Goal: Use online tool/utility: Utilize a website feature to perform a specific function

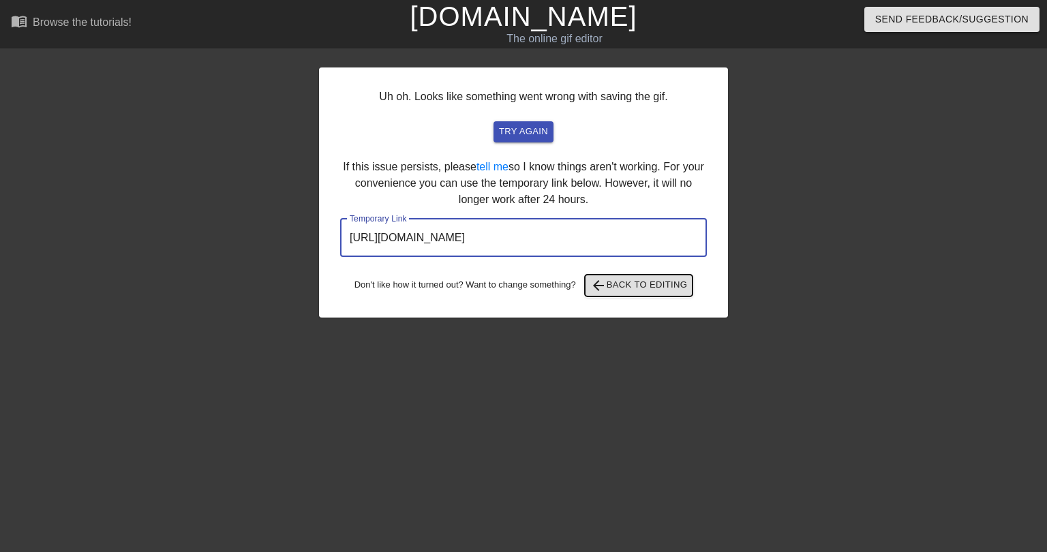
click at [656, 284] on span "arrow_back Back to Editing" at bounding box center [638, 285] width 97 height 16
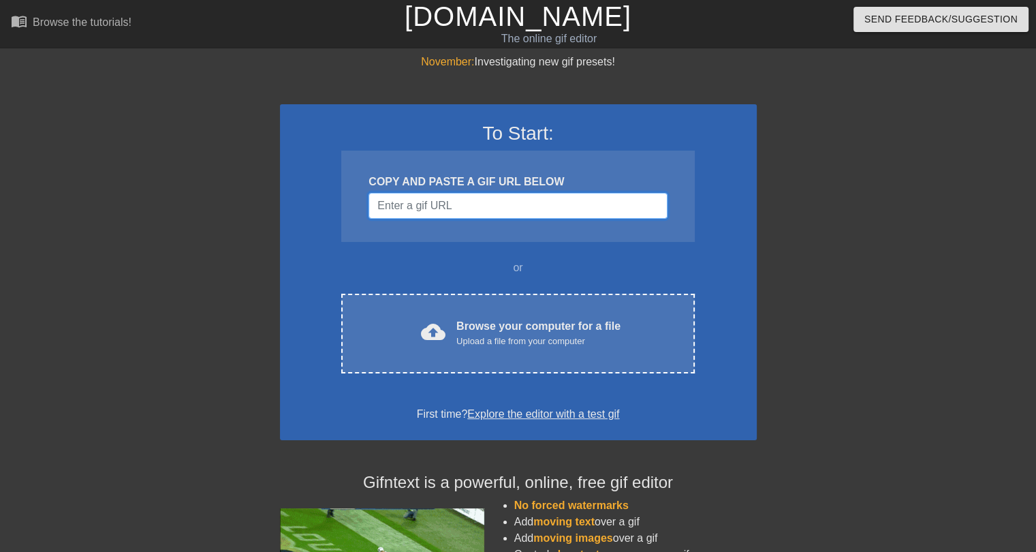
click at [469, 198] on input "Username" at bounding box center [518, 206] width 298 height 26
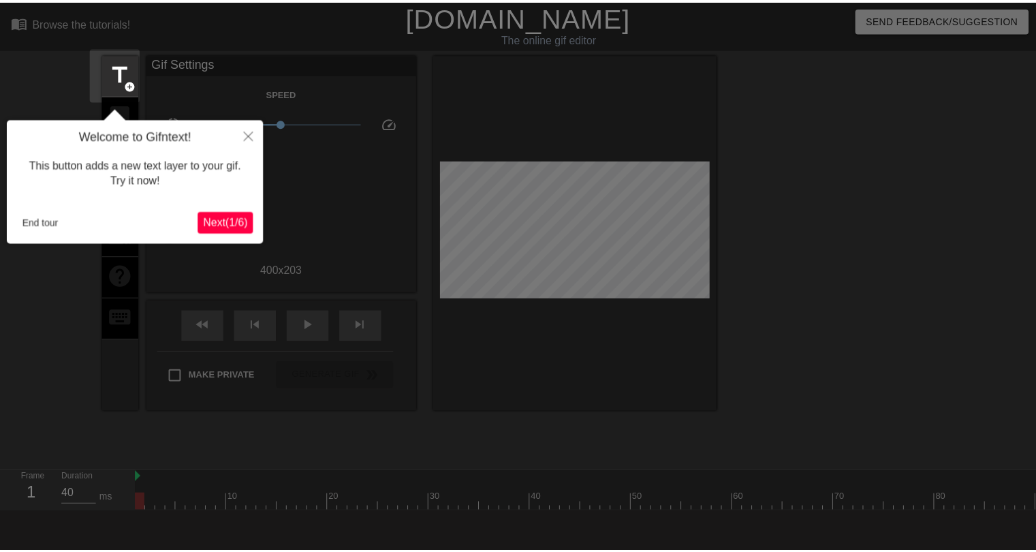
scroll to position [33, 0]
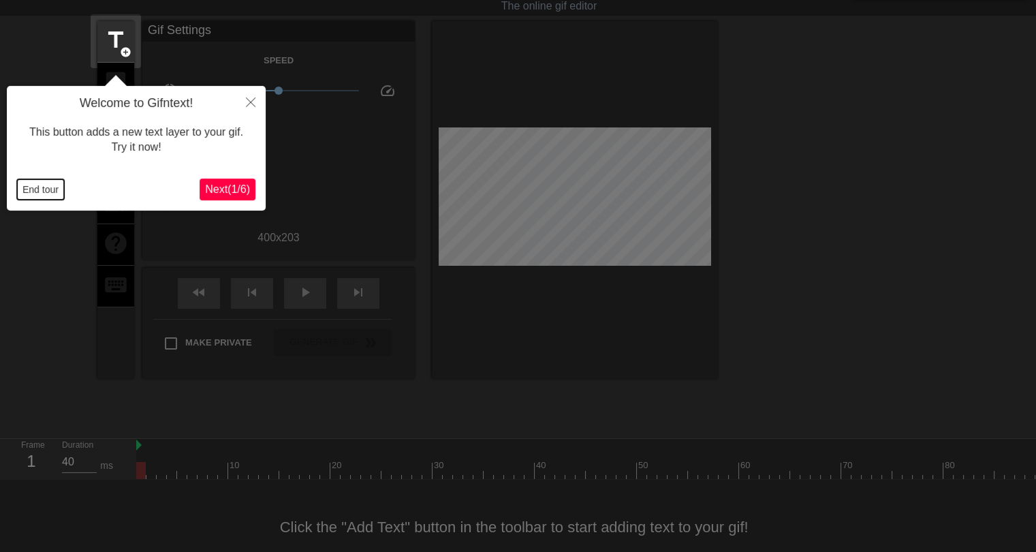
click at [30, 188] on button "End tour" at bounding box center [40, 189] width 47 height 20
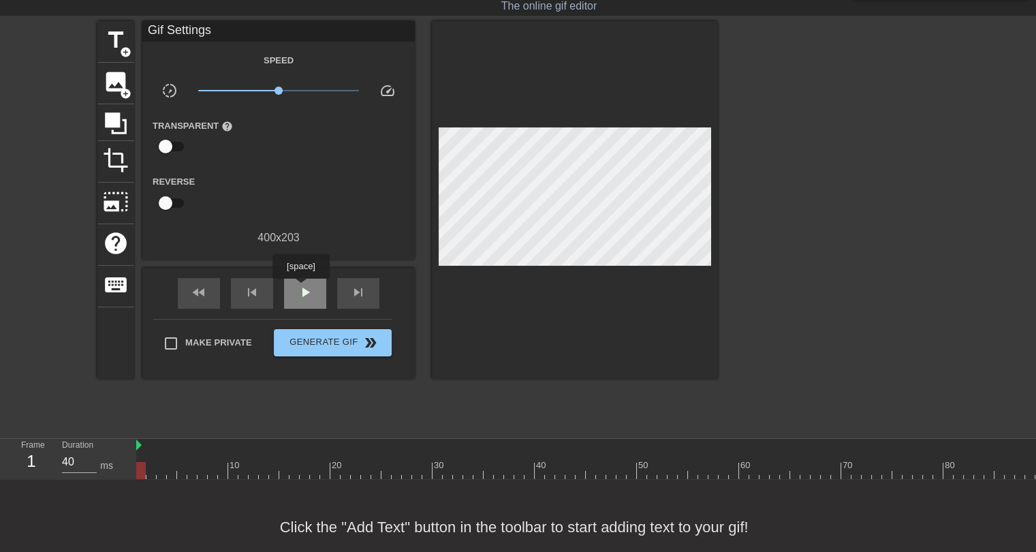
click at [300, 288] on span "play_arrow" at bounding box center [305, 292] width 16 height 16
click at [300, 289] on span "pause" at bounding box center [305, 292] width 16 height 16
click at [260, 90] on span "x1.00" at bounding box center [278, 90] width 161 height 16
click at [302, 287] on span "play_arrow" at bounding box center [305, 292] width 16 height 16
click at [264, 92] on span "x0.668" at bounding box center [264, 91] width 8 height 8
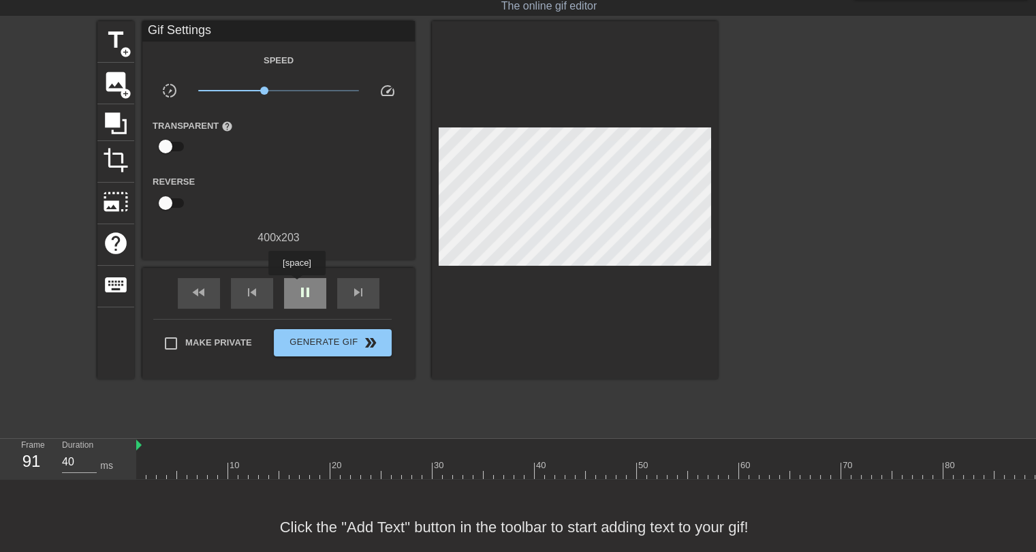
click at [297, 285] on span "pause" at bounding box center [305, 292] width 16 height 16
click at [117, 37] on span "title" at bounding box center [116, 40] width 26 height 26
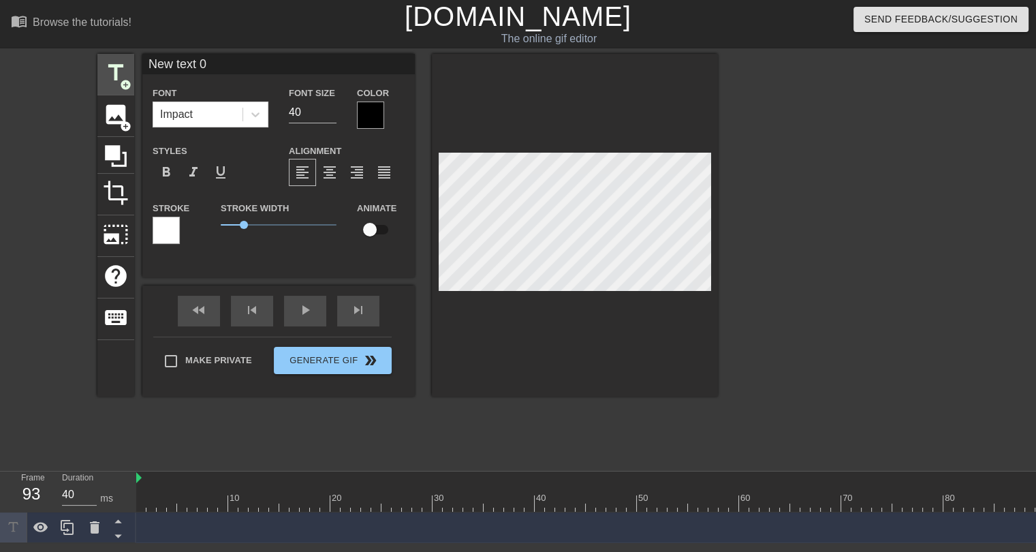
scroll to position [1, 0]
click at [185, 61] on input "New text 0" at bounding box center [278, 64] width 273 height 20
type input "[PERSON_NAME]"
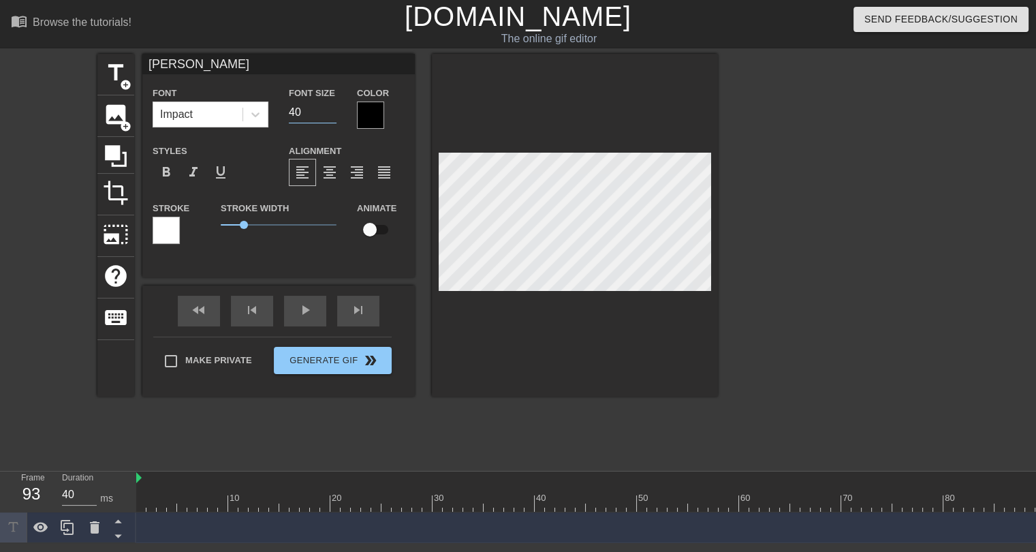
drag, startPoint x: 303, startPoint y: 112, endPoint x: 287, endPoint y: 108, distance: 16.4
click at [287, 108] on div "Font Size 40" at bounding box center [313, 106] width 68 height 44
type input "24"
click at [362, 112] on div at bounding box center [370, 115] width 27 height 27
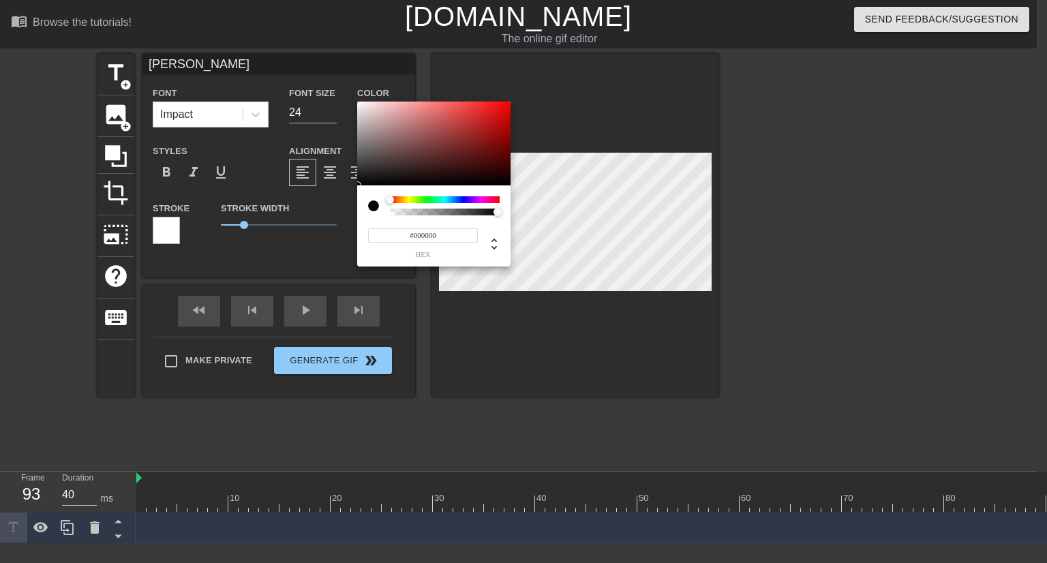
click at [422, 236] on input "#000000" at bounding box center [423, 235] width 110 height 14
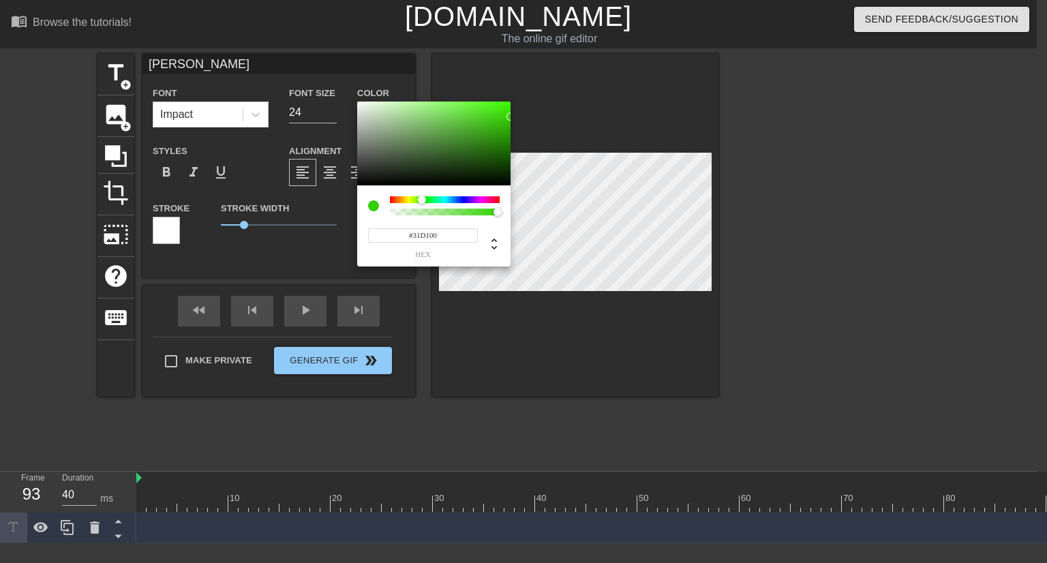
click at [429, 233] on input "#31D100" at bounding box center [423, 235] width 110 height 14
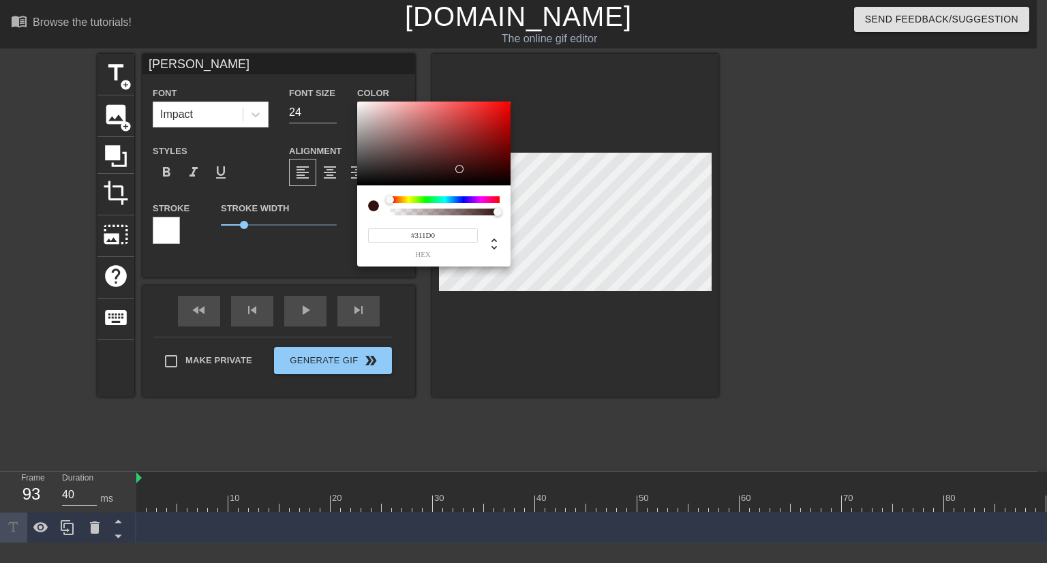
type input "#311D00"
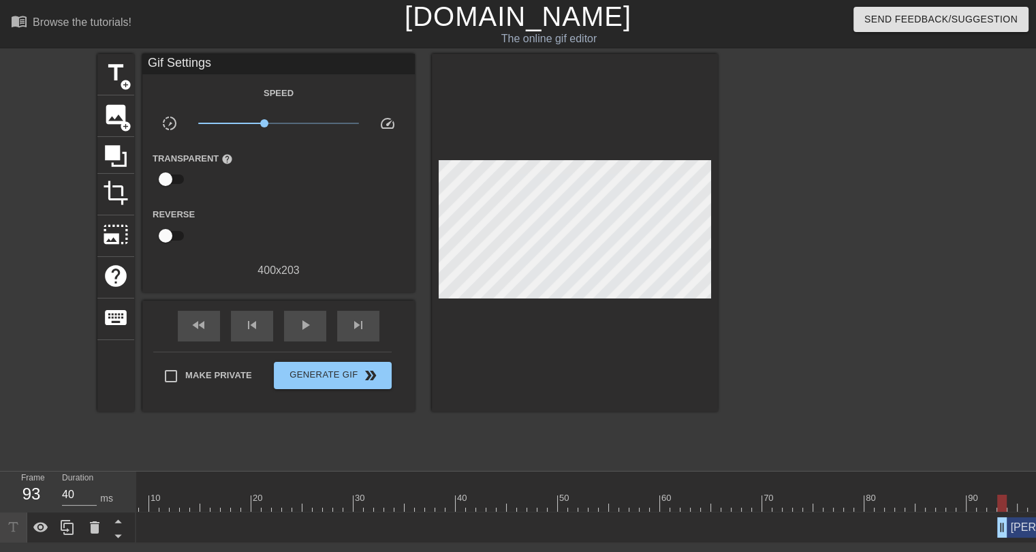
scroll to position [0, 248]
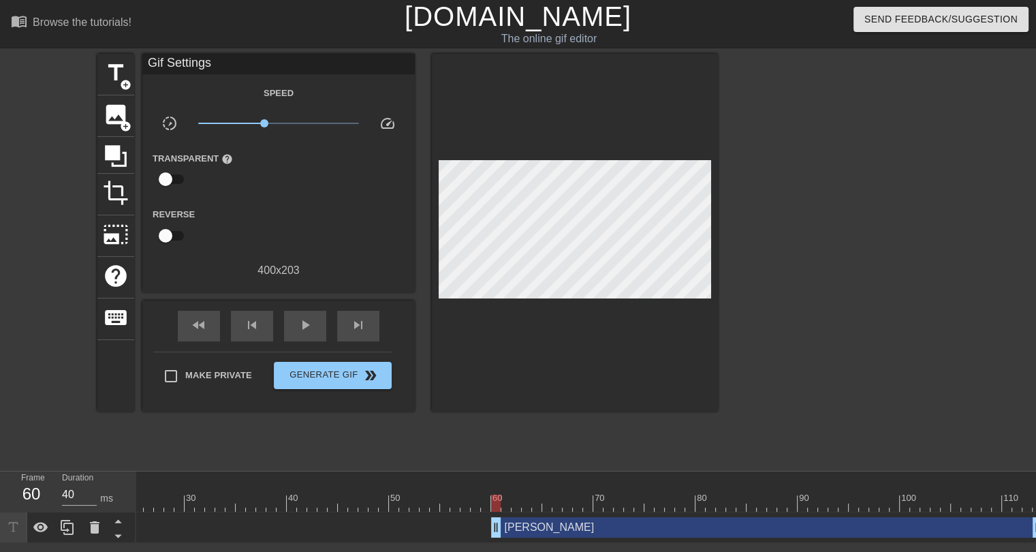
drag, startPoint x: 836, startPoint y: 526, endPoint x: 499, endPoint y: 508, distance: 337.1
click at [499, 508] on div "10 20 30 40 50 60 70 80 90 100 110 [PERSON_NAME] drag_handle drag_handle" at bounding box center [586, 507] width 900 height 72
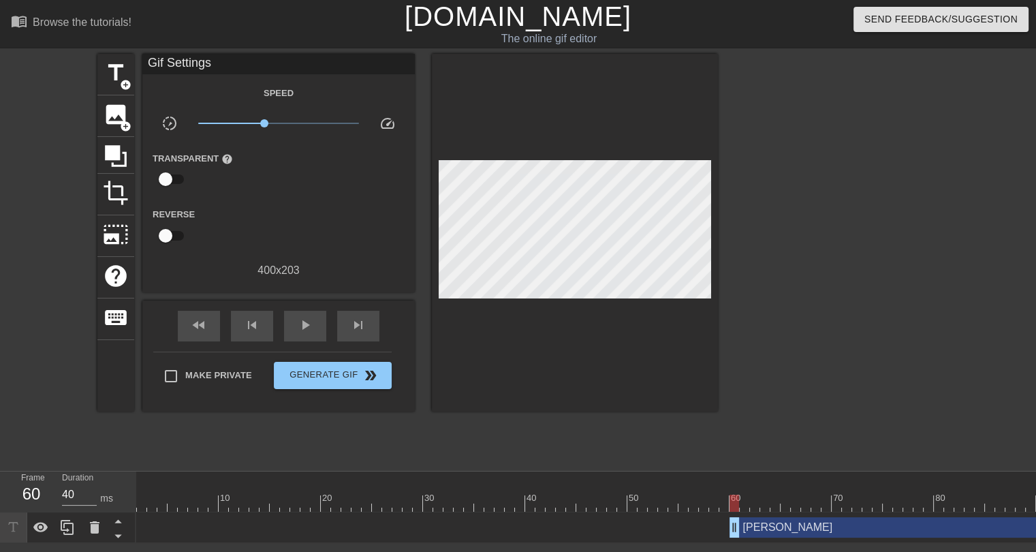
scroll to position [0, 0]
click at [811, 527] on div "[PERSON_NAME] drag_handle drag_handle" at bounding box center [1015, 527] width 552 height 20
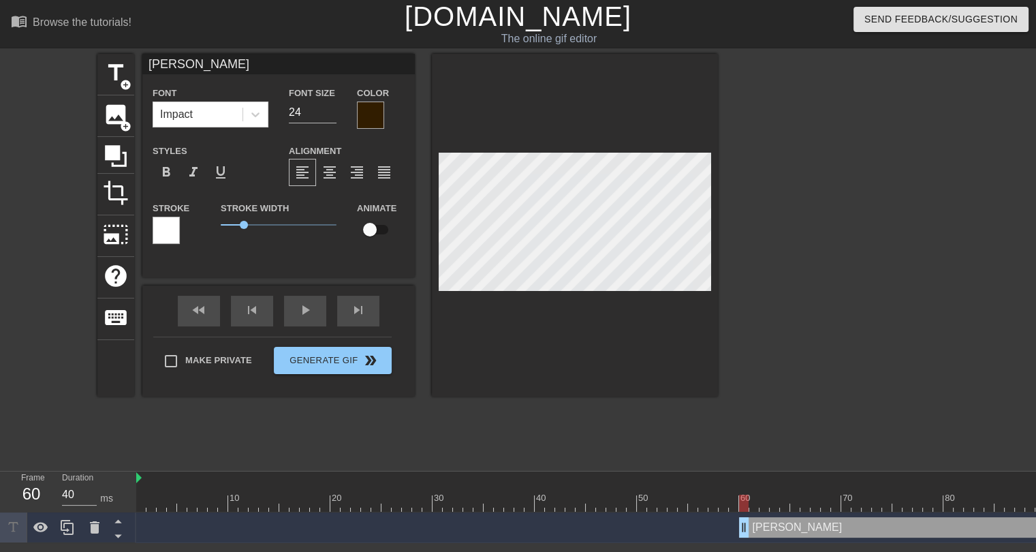
click at [169, 221] on div at bounding box center [166, 230] width 27 height 27
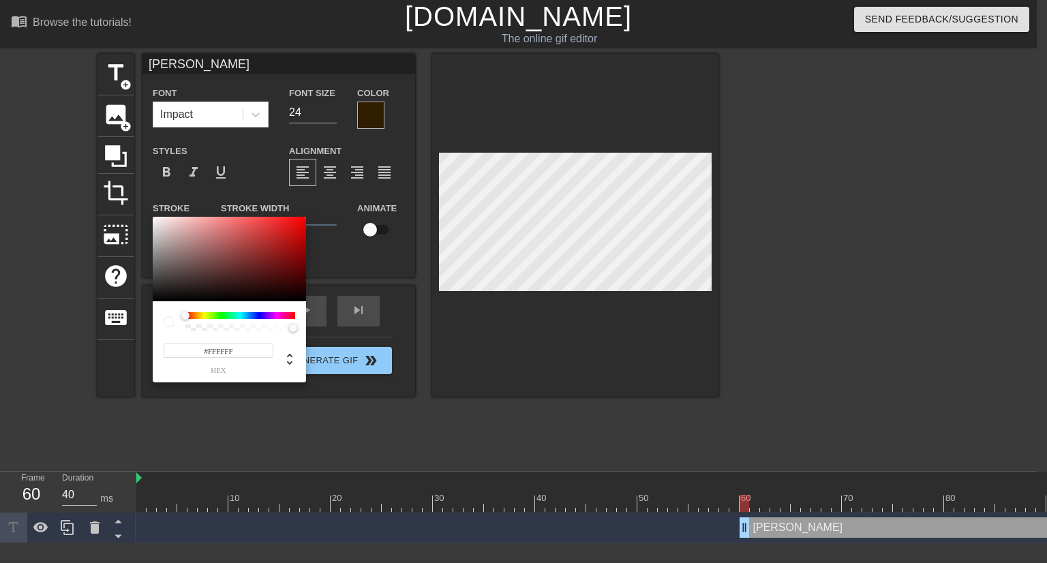
click at [230, 349] on input "#FFFFFF" at bounding box center [219, 350] width 110 height 14
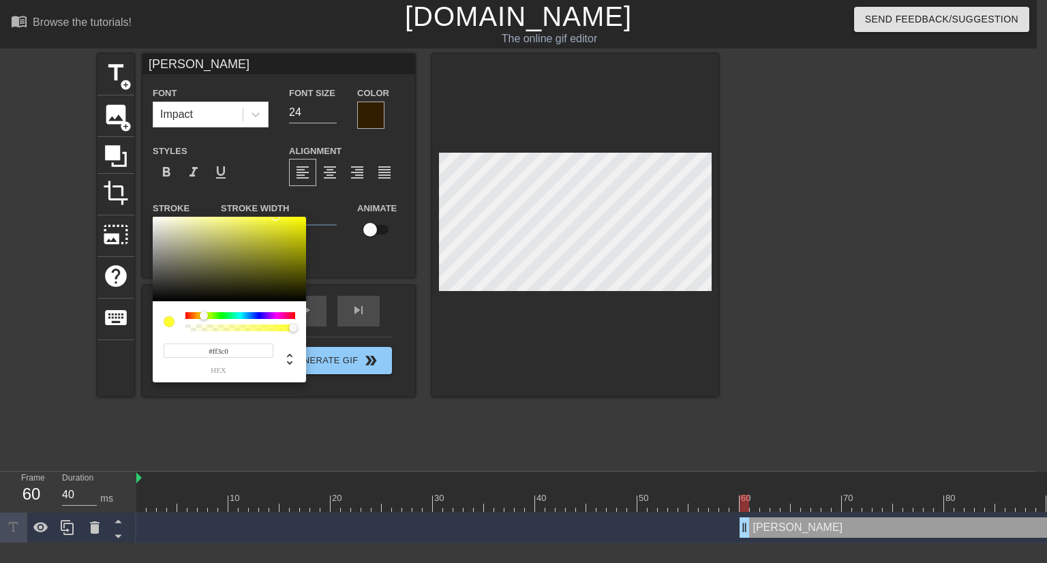
type input "#ff3c00"
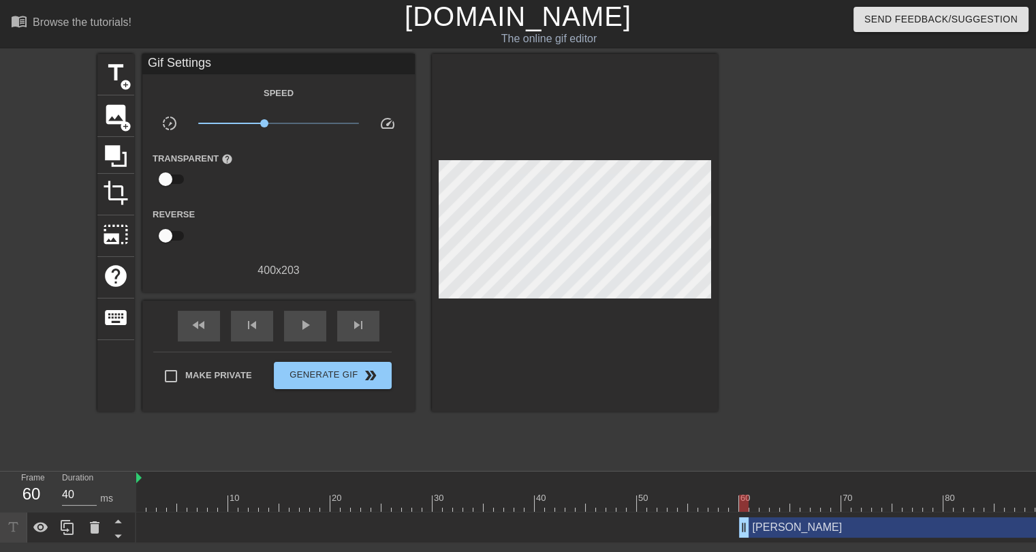
click at [833, 523] on div "[PERSON_NAME] drag_handle drag_handle" at bounding box center [1015, 527] width 552 height 20
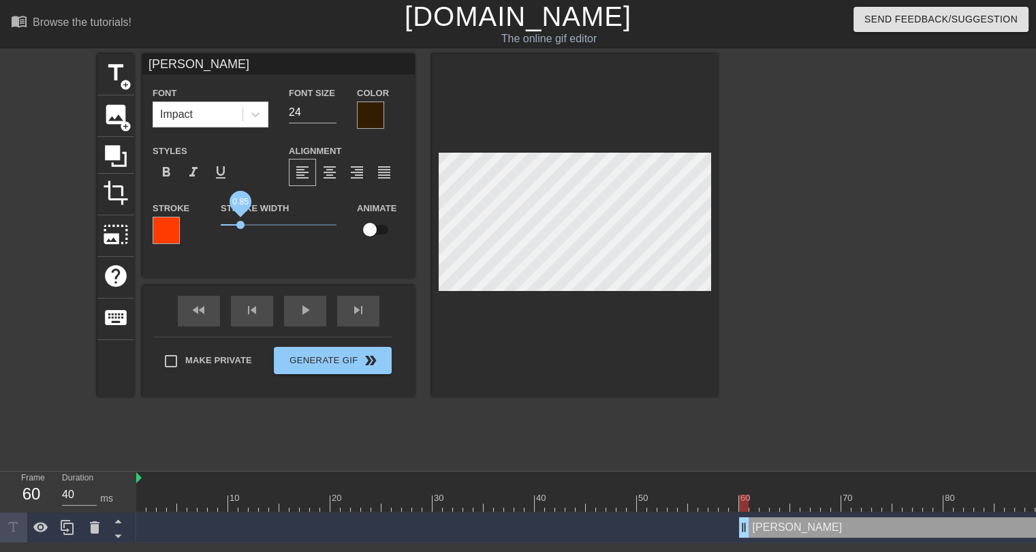
click at [241, 225] on span "0.85" at bounding box center [240, 225] width 8 height 8
click at [438, 425] on div "title add_circle image add_circle crop photo_size_select_large help keyboard [P…" at bounding box center [407, 258] width 621 height 409
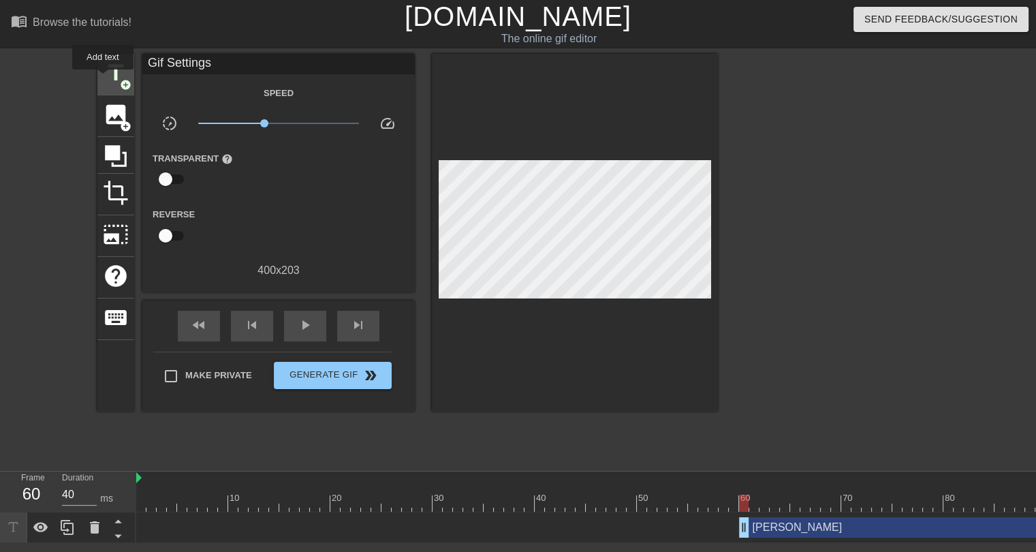
click at [103, 79] on span "title" at bounding box center [116, 73] width 26 height 26
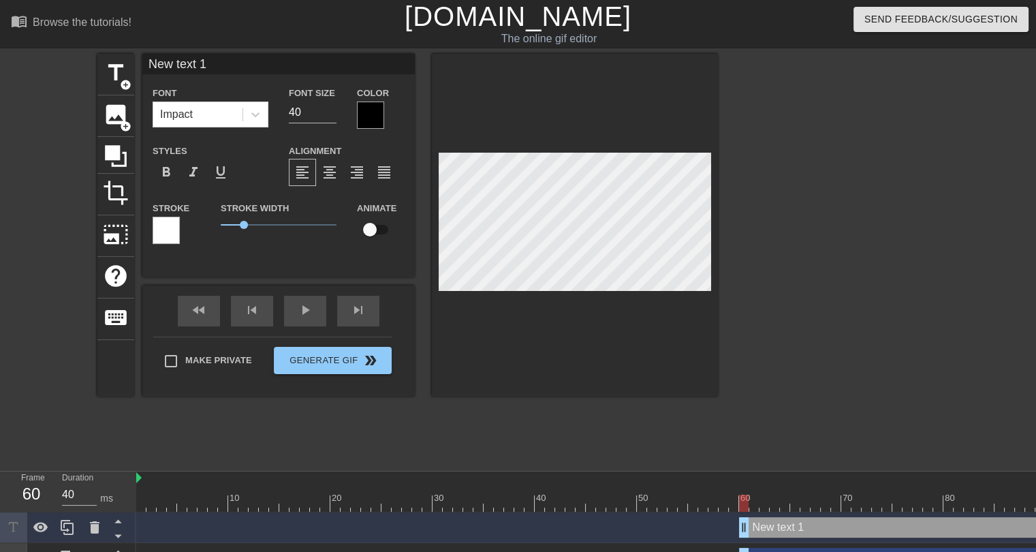
click at [198, 70] on input "New text 1" at bounding box center [278, 64] width 273 height 20
type input "[PERSON_NAME]"
drag, startPoint x: 300, startPoint y: 115, endPoint x: 291, endPoint y: 114, distance: 9.0
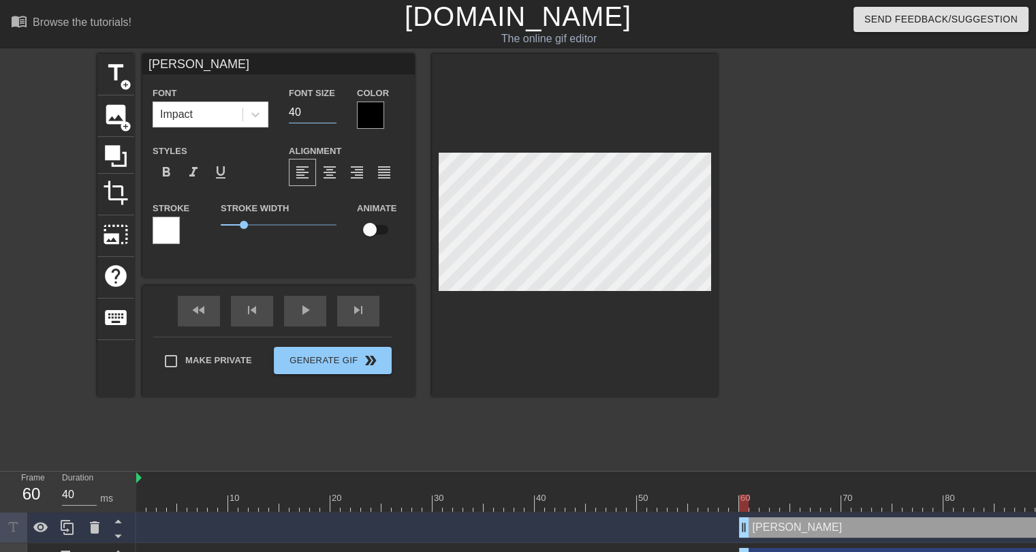
click at [291, 114] on input "40" at bounding box center [313, 113] width 48 height 22
type input "20"
click at [166, 233] on div at bounding box center [166, 230] width 27 height 27
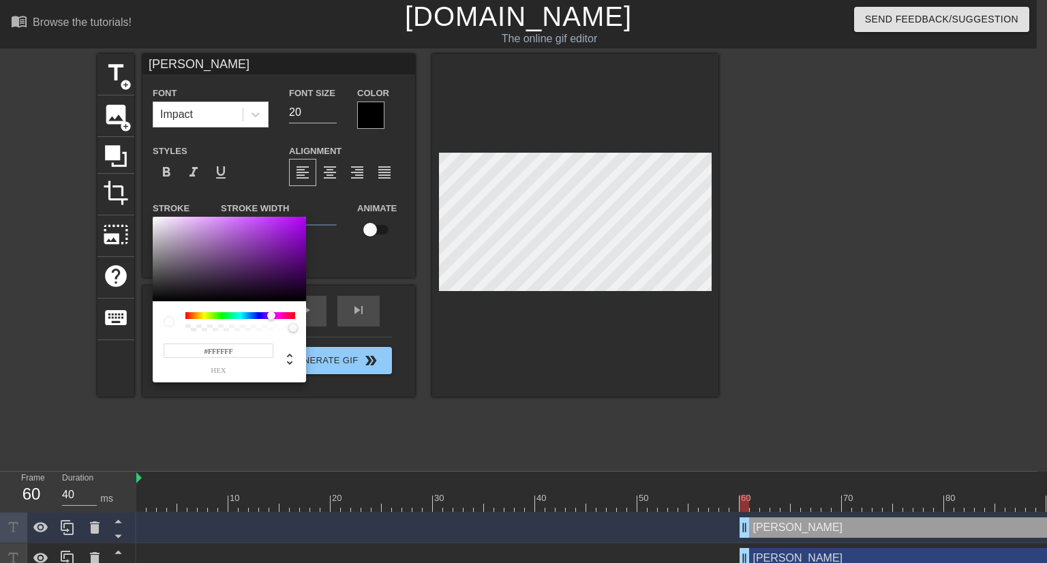
click at [271, 314] on div at bounding box center [240, 315] width 110 height 7
type input "#5D0084"
drag, startPoint x: 295, startPoint y: 262, endPoint x: 307, endPoint y: 258, distance: 13.2
click at [307, 258] on div "#5D0084 hex" at bounding box center [523, 281] width 1047 height 563
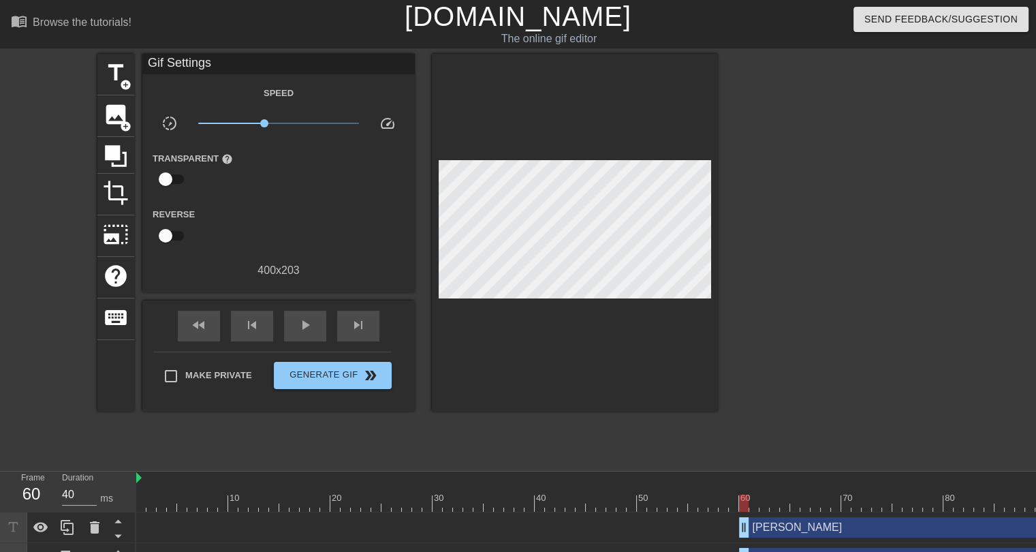
click at [543, 399] on div "title add_circle image add_circle crop photo_size_select_large help keyboard Gi…" at bounding box center [407, 258] width 621 height 409
click at [120, 69] on span "title" at bounding box center [116, 73] width 26 height 26
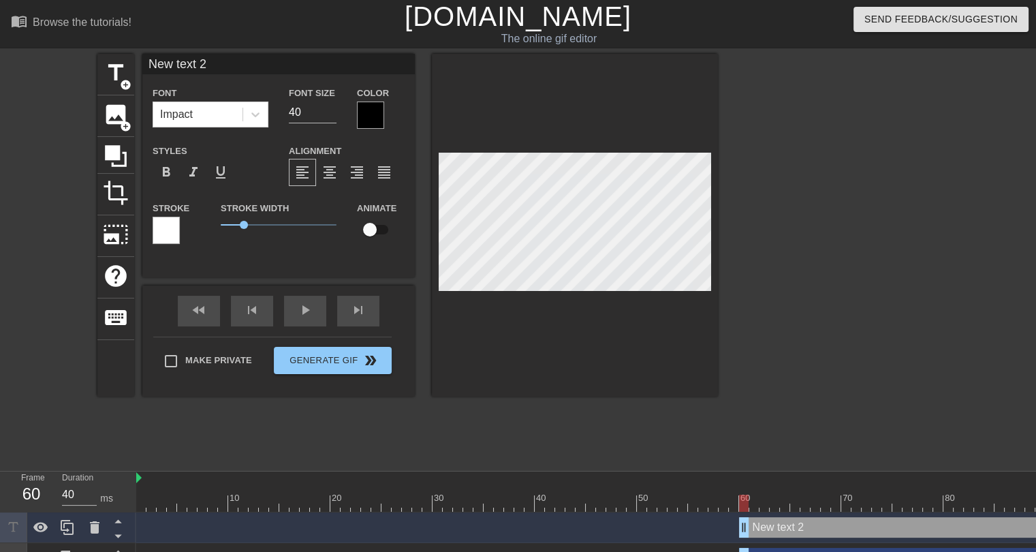
click at [193, 66] on input "New text 2" at bounding box center [278, 64] width 273 height 20
type input "[PERSON_NAME]"
click at [365, 118] on div at bounding box center [370, 115] width 27 height 27
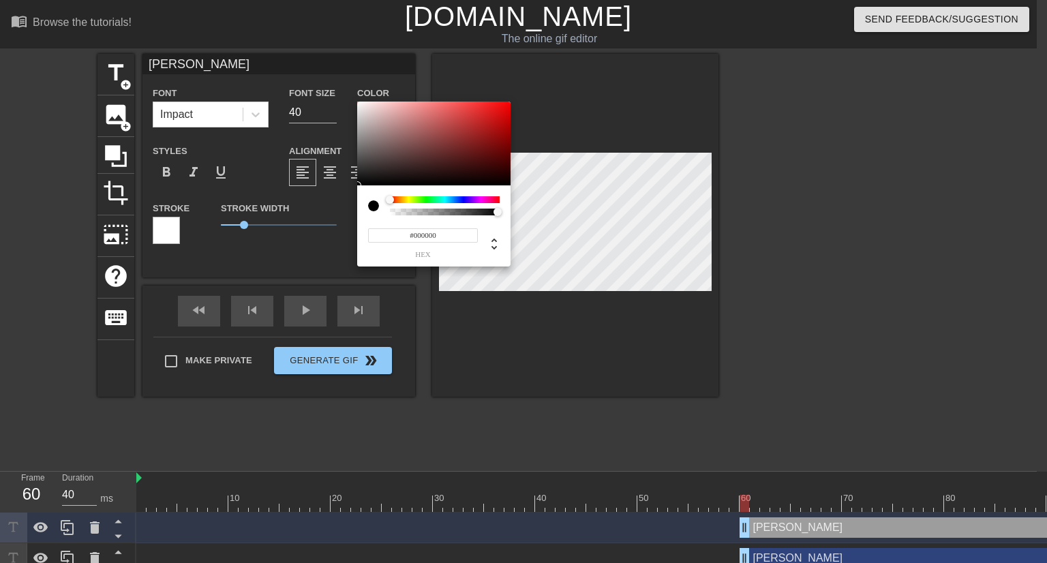
click at [422, 232] on input "#000000" at bounding box center [423, 235] width 110 height 14
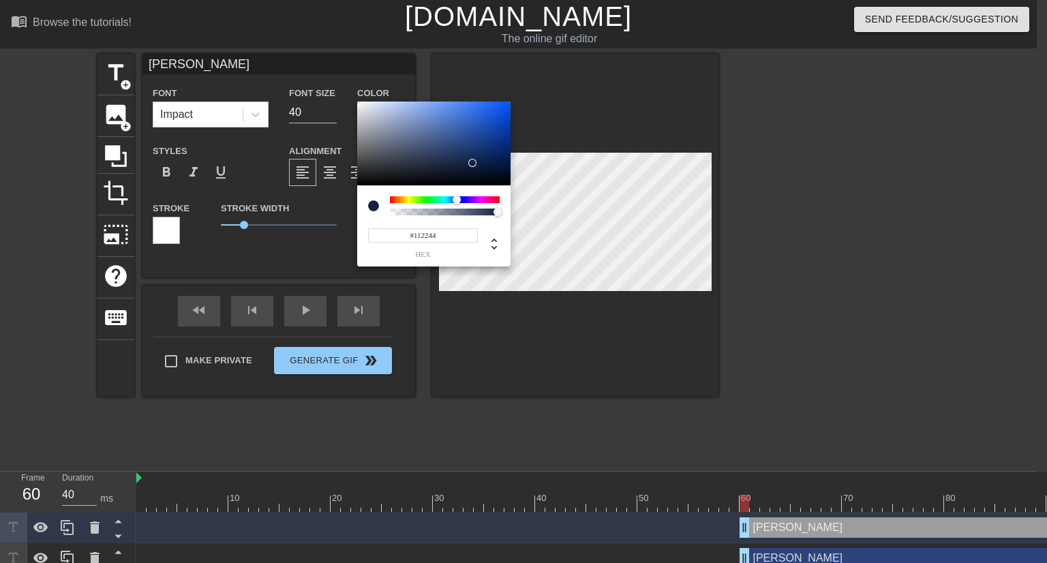
click at [439, 233] on input "#112244" at bounding box center [423, 235] width 110 height 14
drag, startPoint x: 439, startPoint y: 233, endPoint x: 420, endPoint y: 234, distance: 18.4
click at [420, 234] on input "#112244" at bounding box center [423, 235] width 110 height 14
type input "#125740"
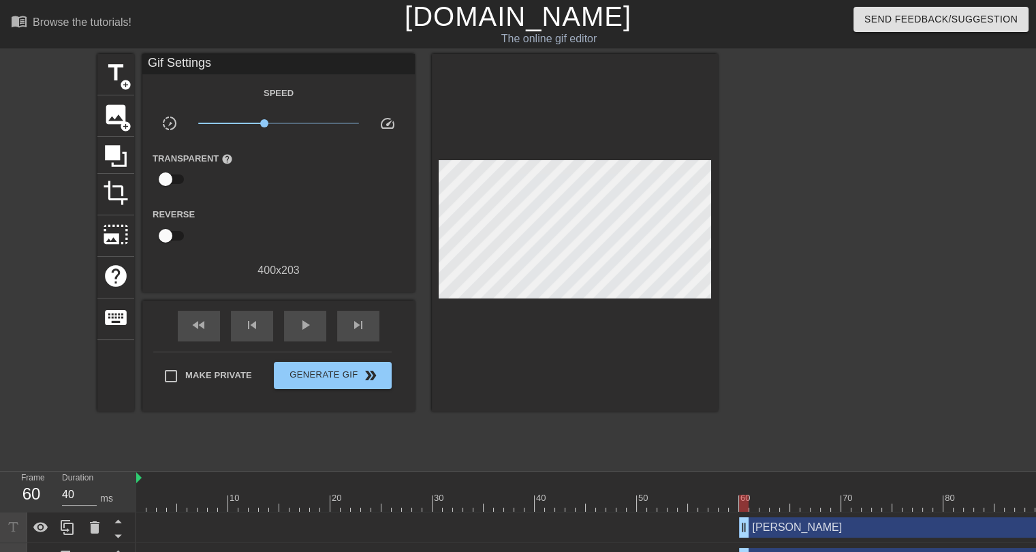
click at [819, 533] on div "[PERSON_NAME] drag_handle drag_handle" at bounding box center [1015, 527] width 552 height 20
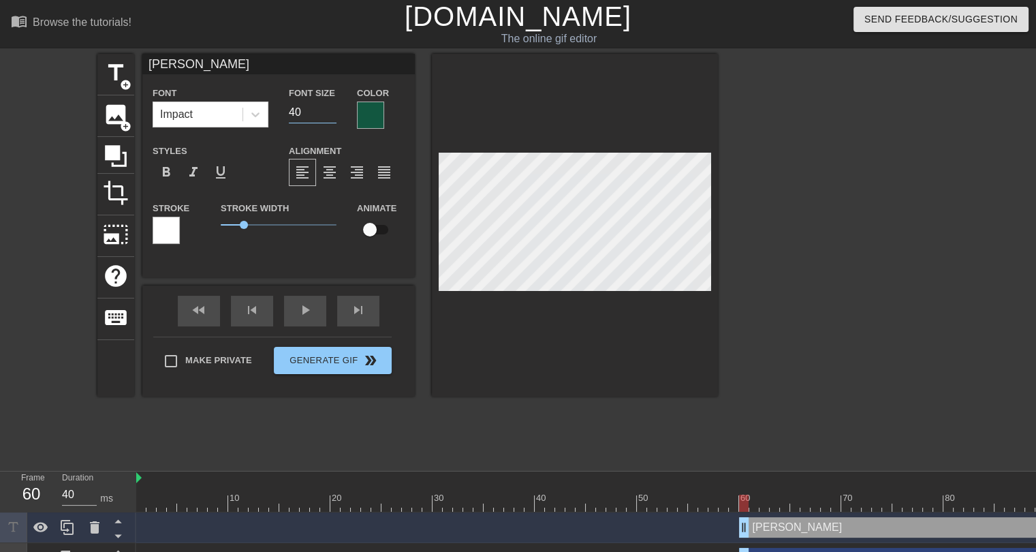
drag, startPoint x: 308, startPoint y: 112, endPoint x: 289, endPoint y: 110, distance: 19.2
click at [289, 110] on input "40" at bounding box center [313, 113] width 48 height 22
type input "18"
click at [237, 221] on span "0.7" at bounding box center [237, 225] width 8 height 8
click at [417, 415] on div "title add_circle image add_circle crop photo_size_select_large help keyboard [P…" at bounding box center [407, 258] width 621 height 409
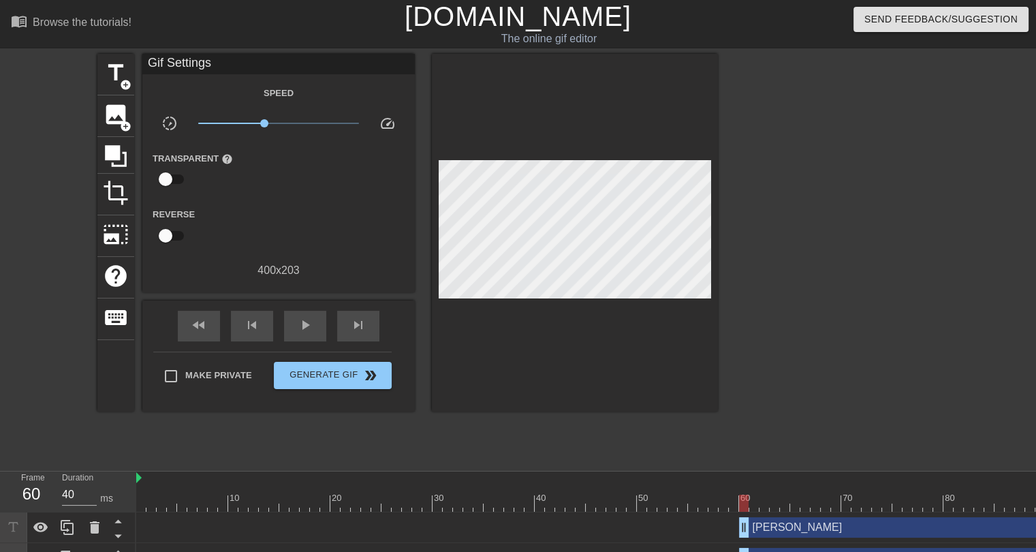
click at [784, 529] on div "[PERSON_NAME] drag_handle drag_handle" at bounding box center [1015, 527] width 552 height 20
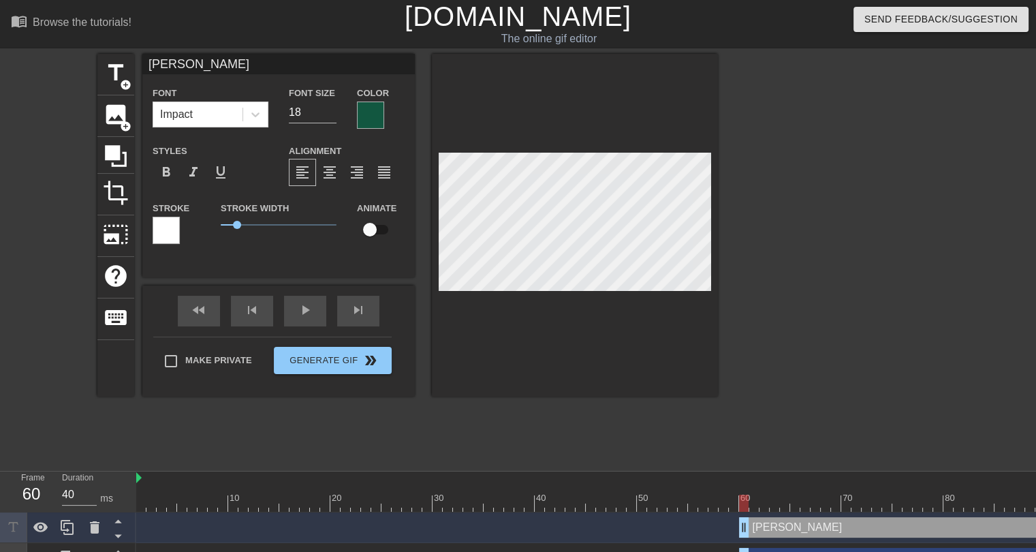
type input "[PERSON_NAME]"
type input "20"
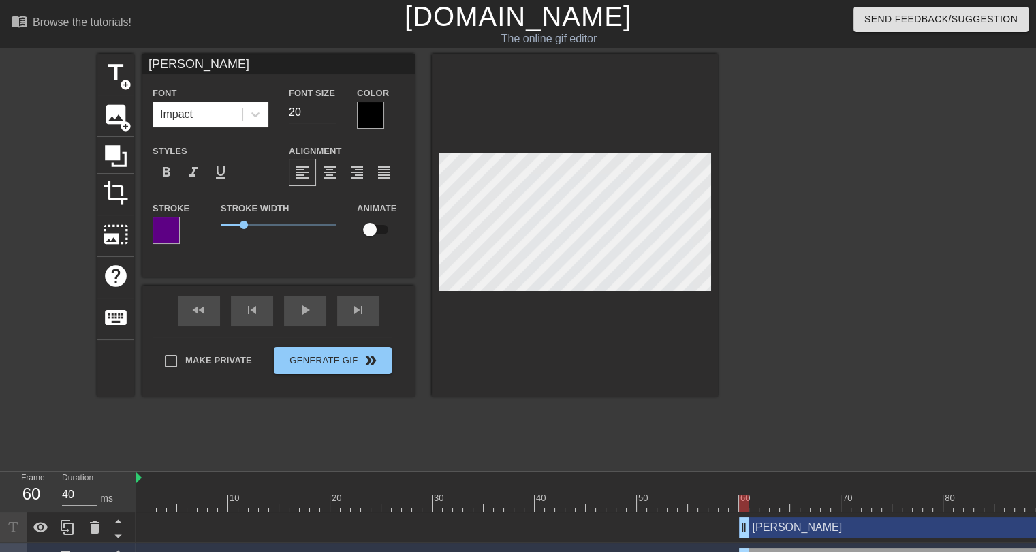
click at [174, 229] on div at bounding box center [166, 230] width 27 height 27
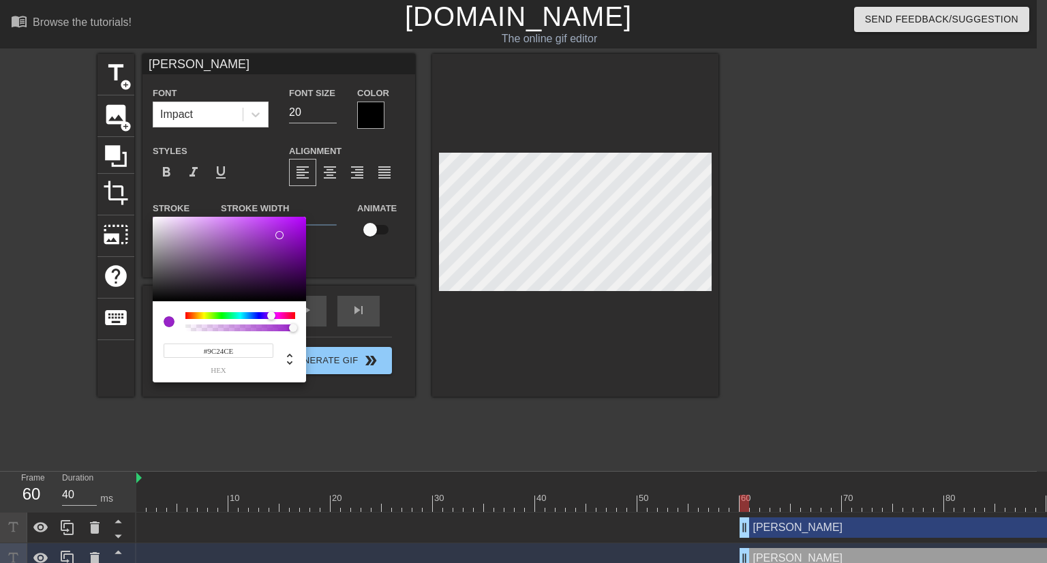
type input "#9D24D0"
drag, startPoint x: 285, startPoint y: 243, endPoint x: 279, endPoint y: 232, distance: 11.6
click at [279, 232] on div at bounding box center [229, 259] width 153 height 84
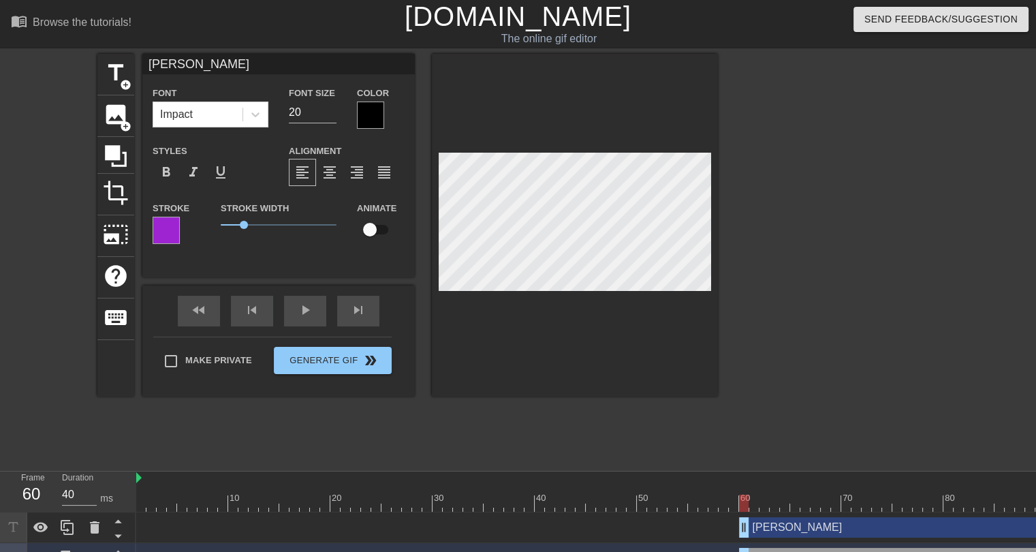
type input "[PERSON_NAME]"
type input "24"
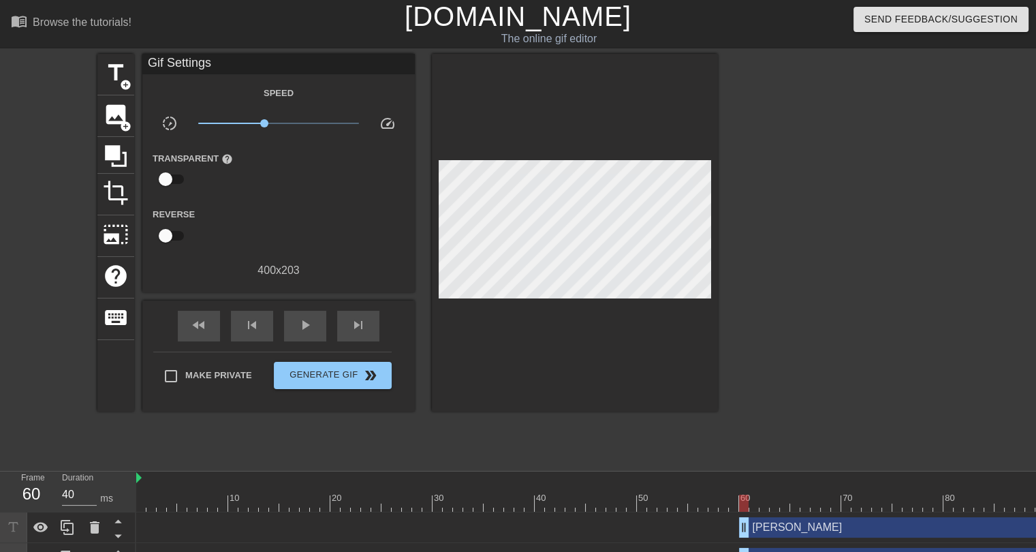
click at [766, 314] on div at bounding box center [836, 258] width 204 height 409
click at [302, 328] on span "play_arrow" at bounding box center [305, 325] width 16 height 16
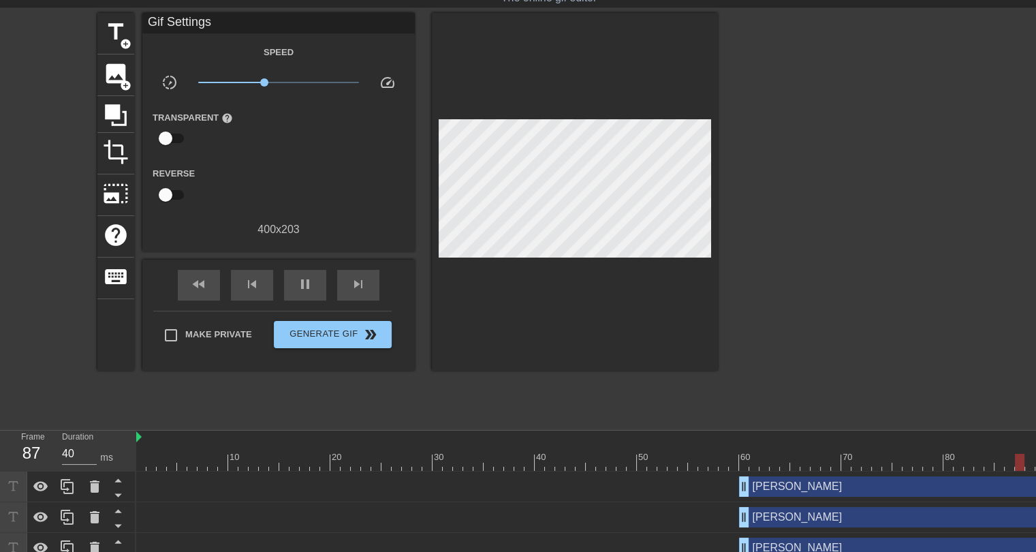
scroll to position [63, 0]
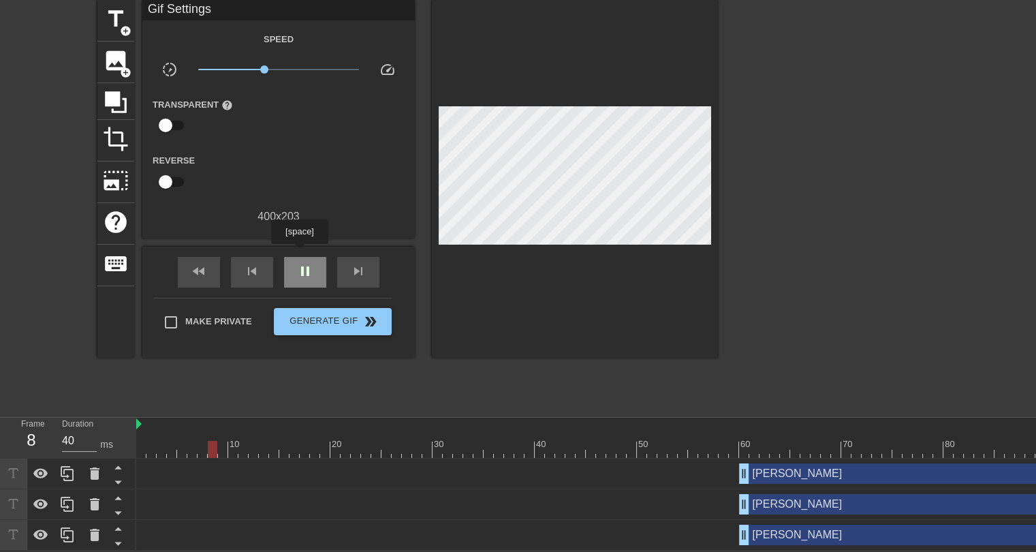
click at [300, 263] on span "pause" at bounding box center [305, 271] width 16 height 16
click at [694, 446] on div at bounding box center [713, 449] width 1155 height 17
click at [704, 443] on div at bounding box center [713, 449] width 1155 height 17
drag, startPoint x: 745, startPoint y: 467, endPoint x: 707, endPoint y: 457, distance: 39.3
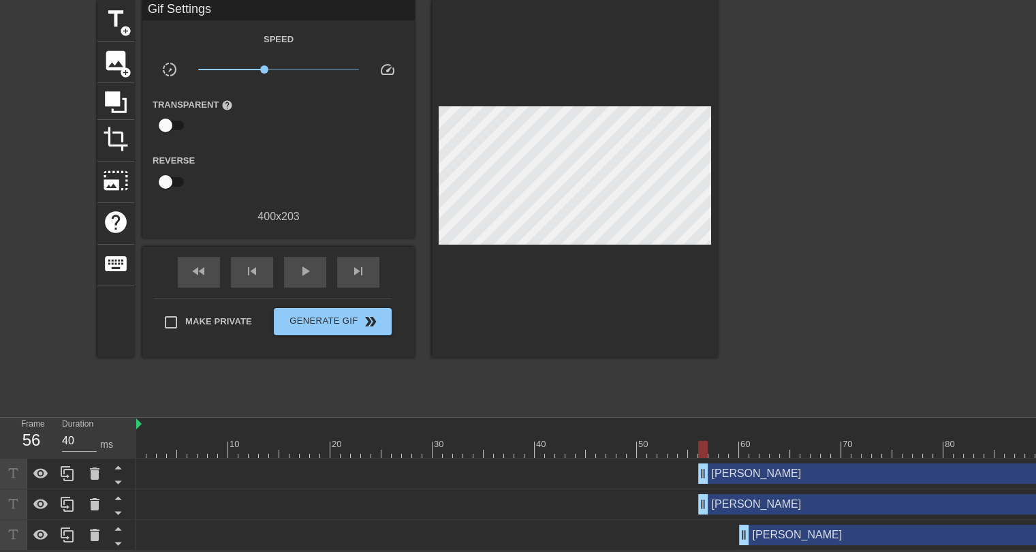
drag, startPoint x: 743, startPoint y: 493, endPoint x: 703, endPoint y: 489, distance: 40.4
drag, startPoint x: 745, startPoint y: 522, endPoint x: 704, endPoint y: 518, distance: 40.3
click at [144, 441] on div at bounding box center [713, 449] width 1155 height 17
click at [313, 262] on div "play_arrow" at bounding box center [305, 272] width 42 height 31
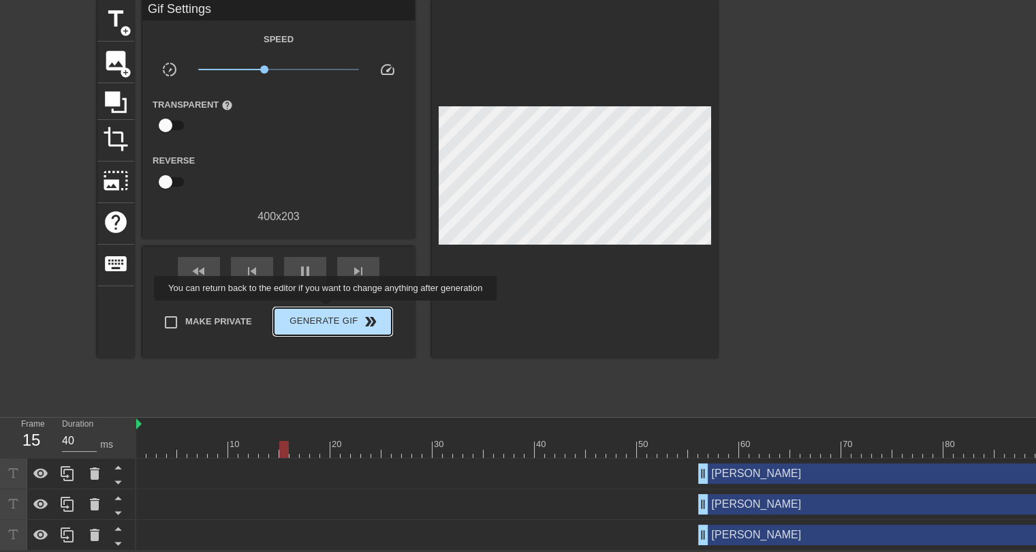
click at [324, 313] on span "Generate Gif double_arrow" at bounding box center [332, 321] width 107 height 16
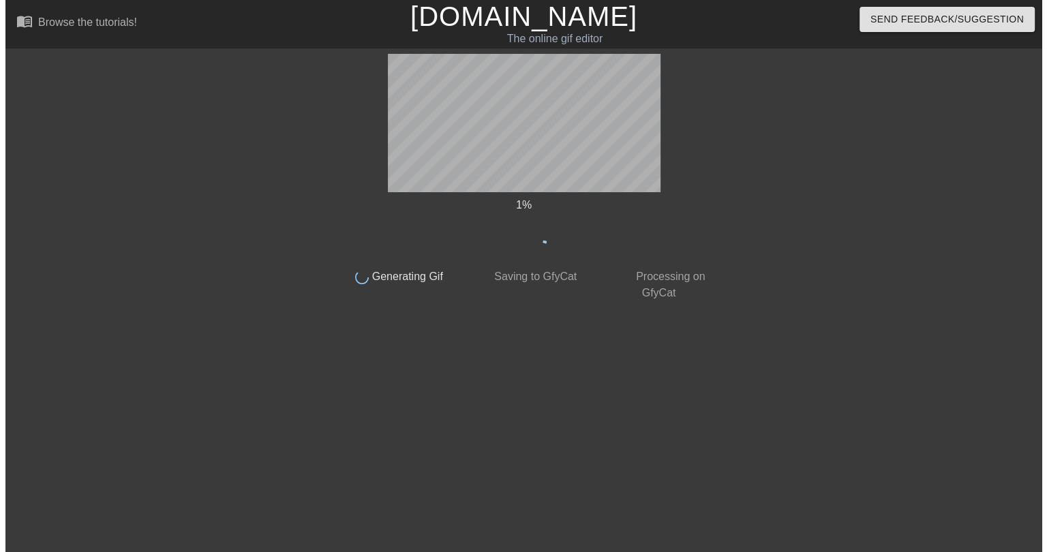
scroll to position [0, 0]
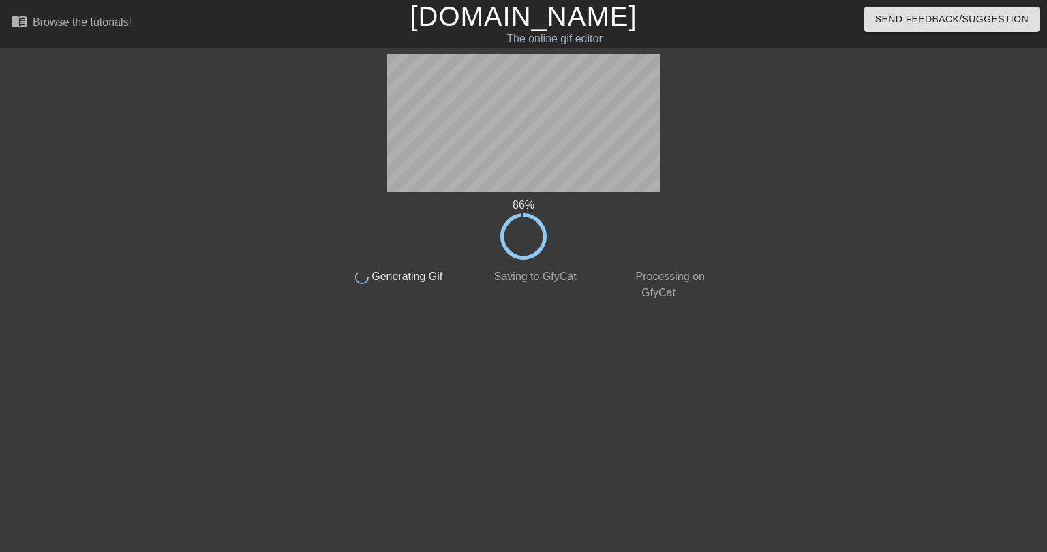
click at [803, 170] on div at bounding box center [834, 258] width 204 height 409
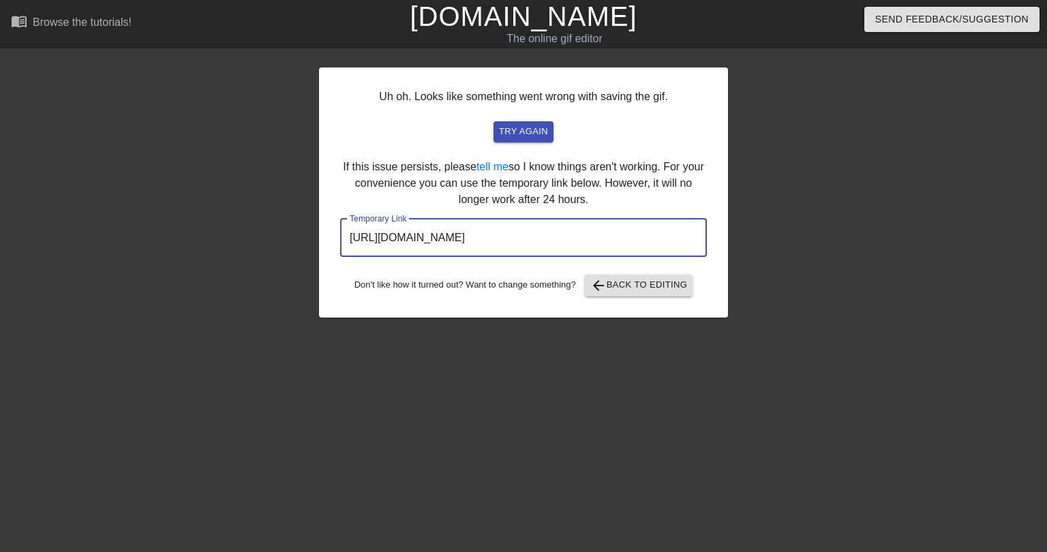
click at [510, 251] on input "[URL][DOMAIN_NAME]" at bounding box center [523, 238] width 367 height 38
click at [514, 235] on input "[URL][DOMAIN_NAME]" at bounding box center [523, 238] width 367 height 38
